Goal: Use online tool/utility: Utilize a website feature to perform a specific function

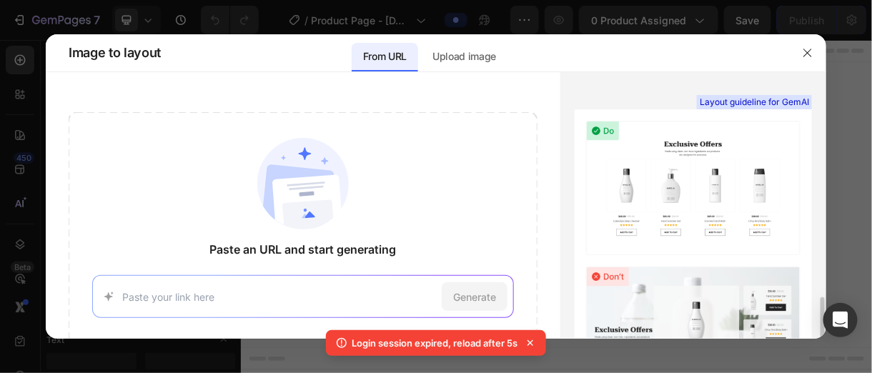
scroll to position [135, 0]
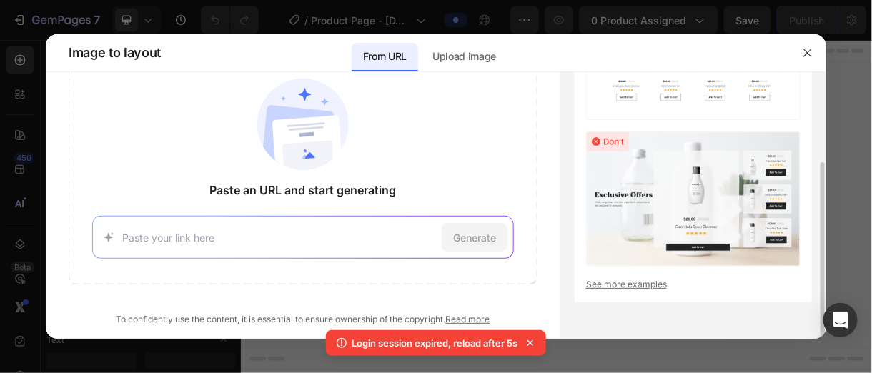
click at [645, 285] on link "See more examples" at bounding box center [693, 284] width 215 height 13
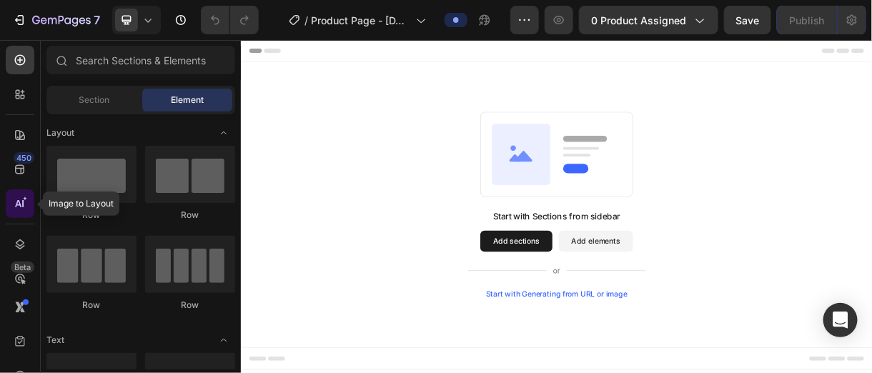
click at [25, 205] on icon at bounding box center [20, 204] width 14 height 14
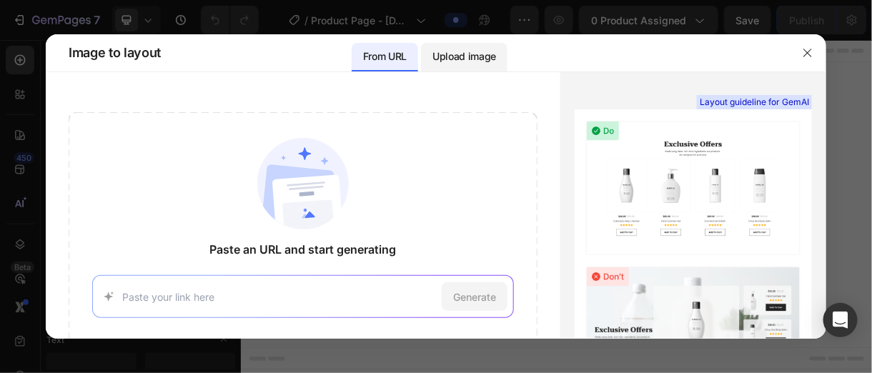
click at [445, 59] on p "Upload image" at bounding box center [465, 56] width 64 height 17
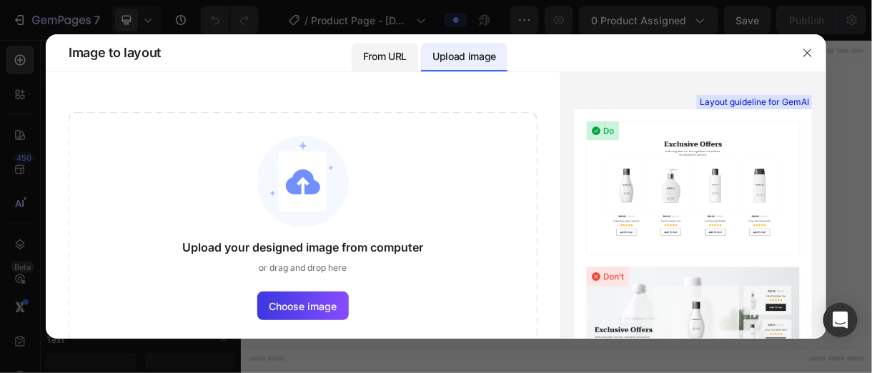
click at [402, 59] on p "From URL" at bounding box center [385, 56] width 44 height 17
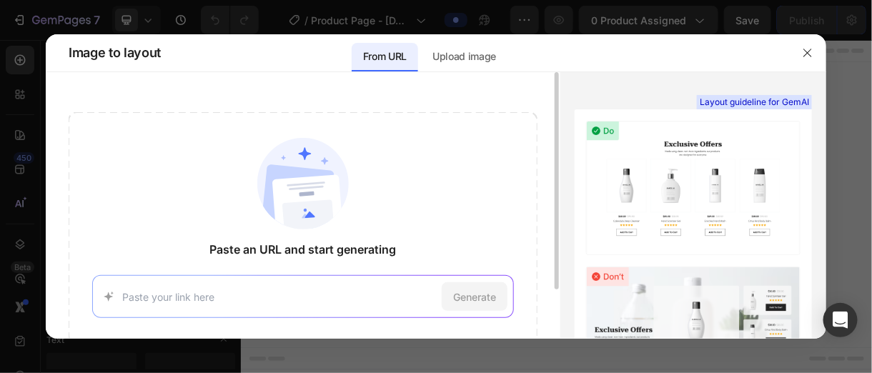
click at [212, 295] on input at bounding box center [279, 297] width 314 height 15
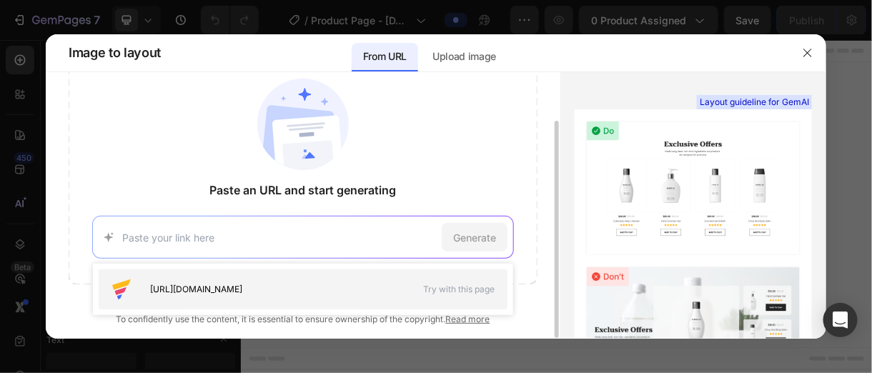
click at [435, 290] on span "Try with this page" at bounding box center [459, 289] width 72 height 13
type input "[URL][DOMAIN_NAME]"
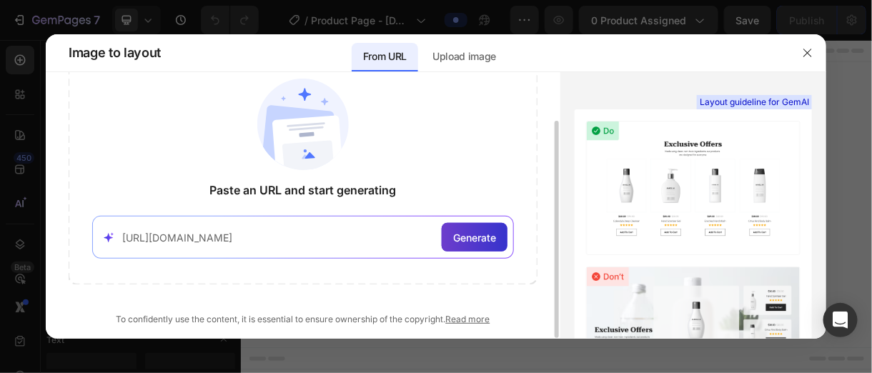
click at [471, 231] on span "Generate" at bounding box center [474, 237] width 43 height 15
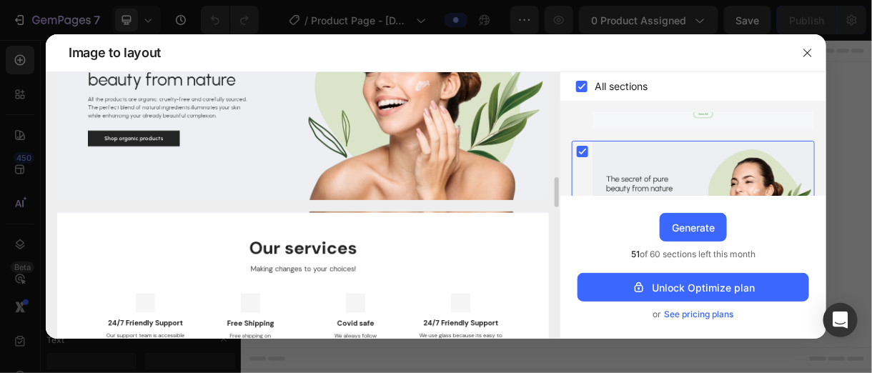
scroll to position [1001, 0]
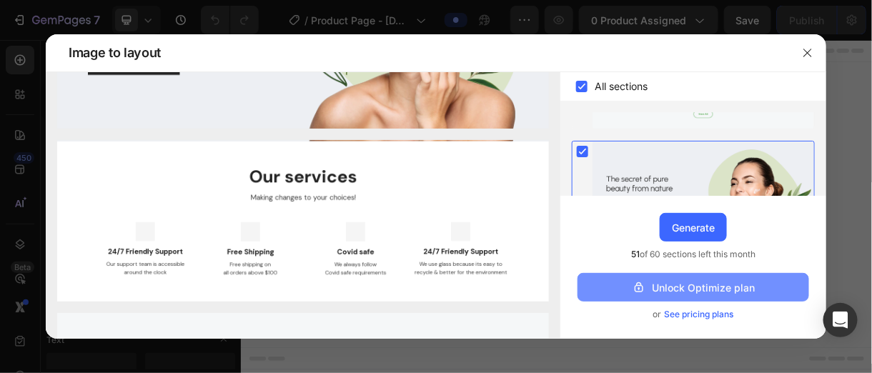
click at [697, 290] on div "Unlock Optimize plan" at bounding box center [693, 287] width 123 height 15
